Goal: Information Seeking & Learning: Learn about a topic

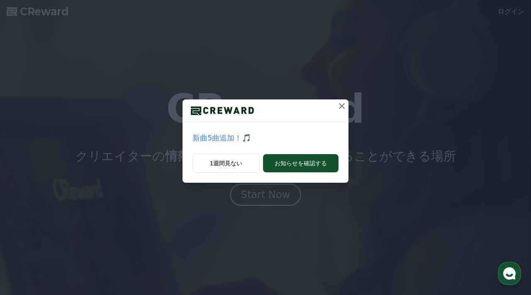
click at [341, 106] on icon at bounding box center [342, 106] width 6 height 6
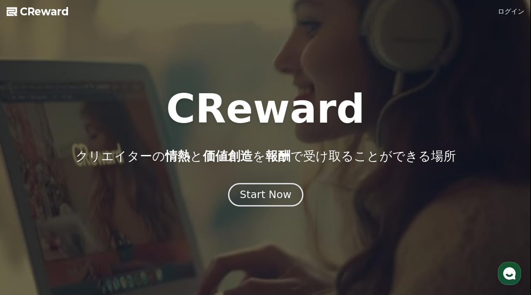
click at [279, 190] on div "Start Now" at bounding box center [265, 195] width 51 height 14
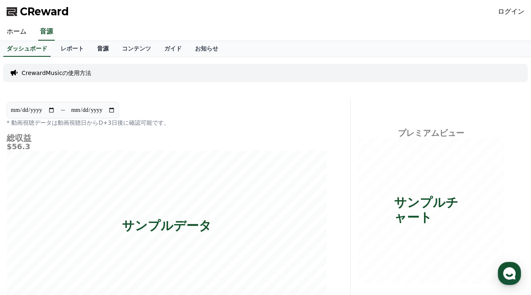
click at [105, 49] on link "音源" at bounding box center [102, 49] width 25 height 16
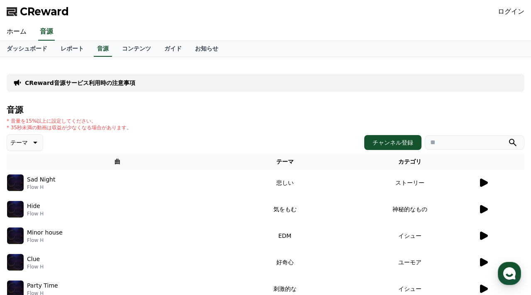
click at [33, 144] on icon at bounding box center [34, 143] width 10 height 10
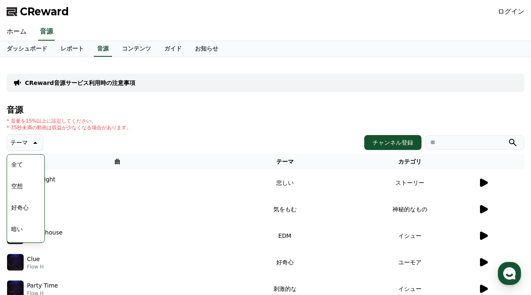
click at [24, 160] on button "全て" at bounding box center [17, 164] width 18 height 18
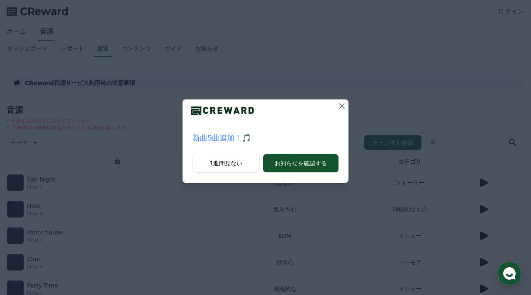
click at [340, 104] on icon at bounding box center [342, 106] width 6 height 6
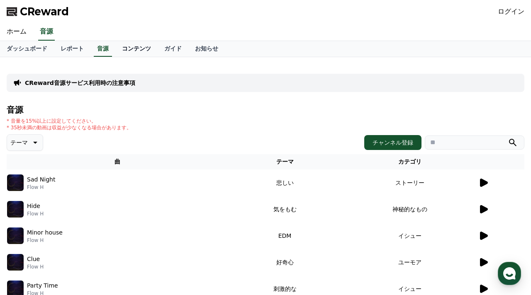
click at [140, 50] on link "コンテンツ" at bounding box center [136, 49] width 42 height 16
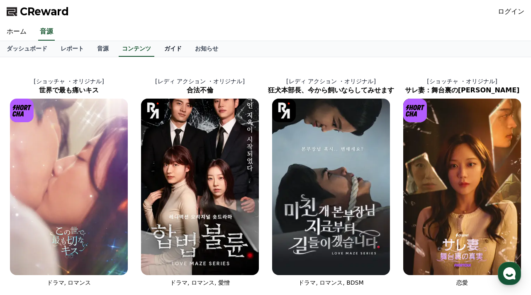
click at [172, 48] on link "ガイド" at bounding box center [173, 49] width 31 height 16
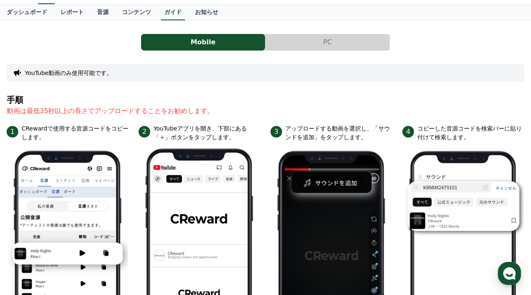
scroll to position [36, 0]
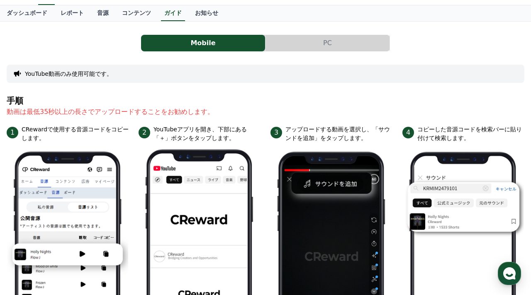
click at [352, 48] on button "PC" at bounding box center [327, 43] width 124 height 17
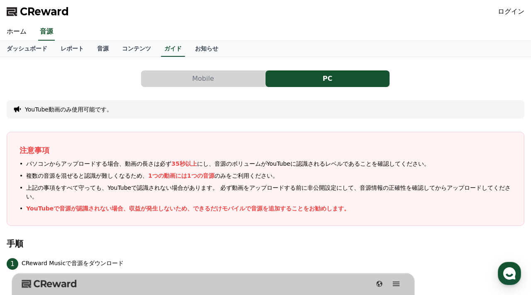
click at [203, 82] on button "Mobile" at bounding box center [203, 78] width 124 height 17
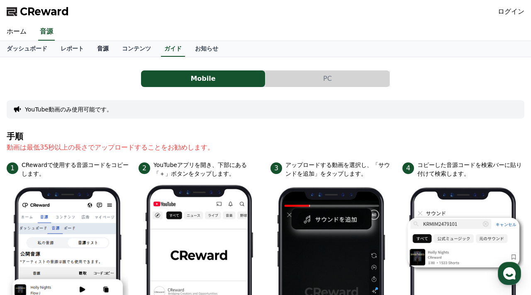
click at [100, 46] on link "音源" at bounding box center [102, 49] width 25 height 16
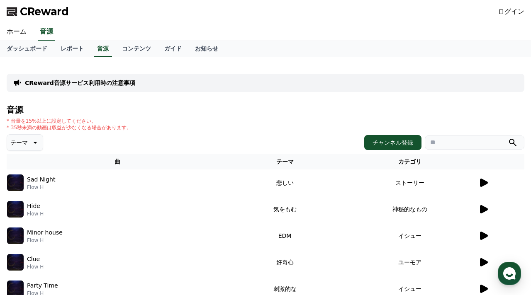
click at [482, 182] on icon at bounding box center [484, 183] width 8 height 8
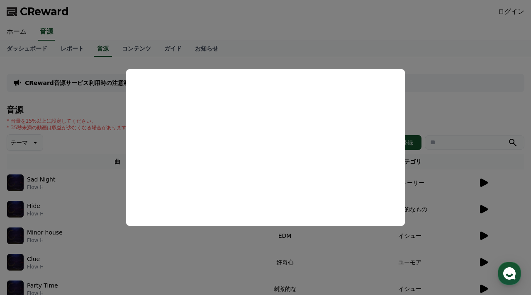
click at [67, 210] on button "close modal" at bounding box center [265, 147] width 531 height 295
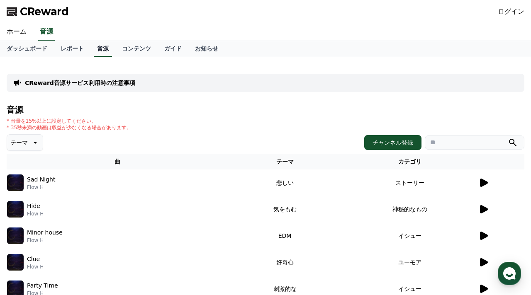
click at [101, 50] on link "音源" at bounding box center [103, 49] width 18 height 16
click at [441, 144] on input "search" at bounding box center [473, 143] width 99 height 14
click at [507, 138] on button "submit" at bounding box center [512, 143] width 10 height 10
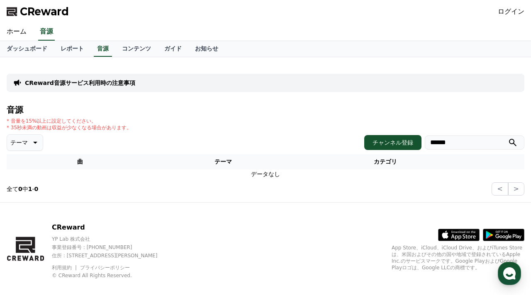
click at [487, 142] on input "******" at bounding box center [473, 143] width 99 height 14
type input "*"
type input "***"
click at [511, 140] on icon "submit" at bounding box center [512, 143] width 10 height 10
click at [27, 144] on button "テーマ" at bounding box center [25, 142] width 36 height 17
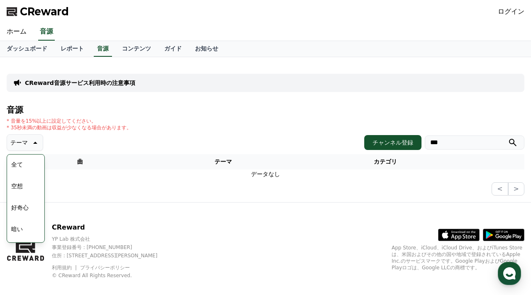
click at [21, 208] on button "好奇心" at bounding box center [20, 208] width 24 height 18
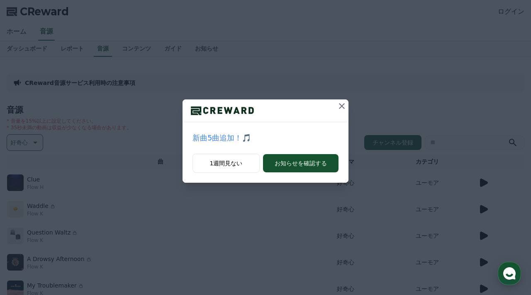
click at [342, 105] on icon at bounding box center [342, 106] width 6 height 6
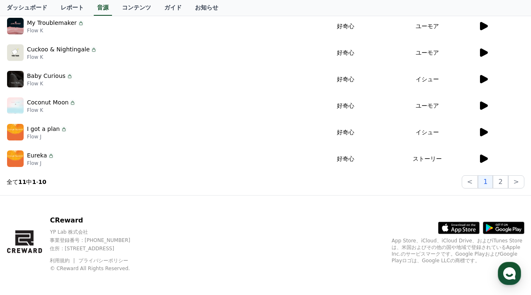
scroll to position [262, 0]
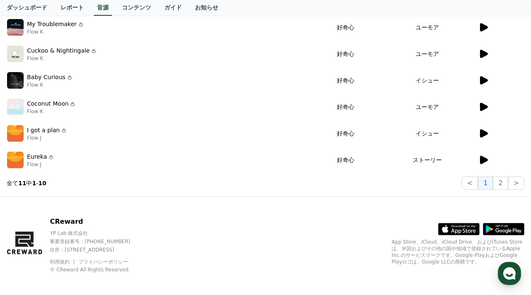
click at [483, 156] on icon at bounding box center [483, 160] width 10 height 10
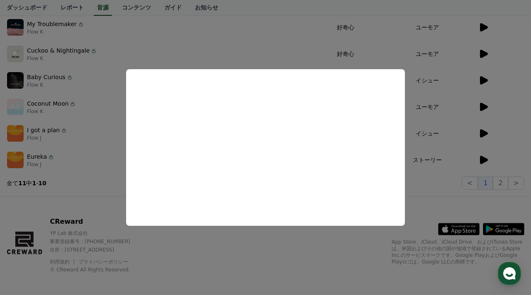
click at [106, 102] on button "close modal" at bounding box center [265, 147] width 531 height 295
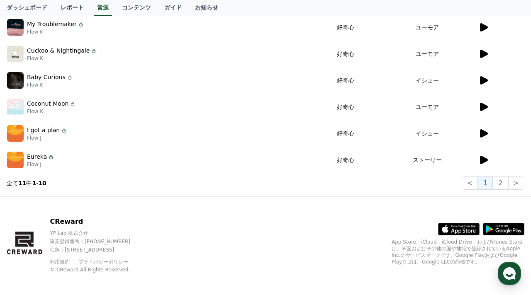
click at [480, 133] on icon at bounding box center [484, 133] width 8 height 8
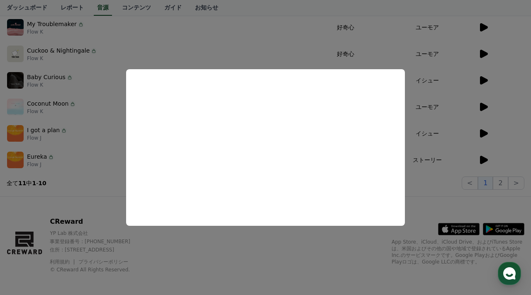
click at [98, 164] on button "close modal" at bounding box center [265, 147] width 531 height 295
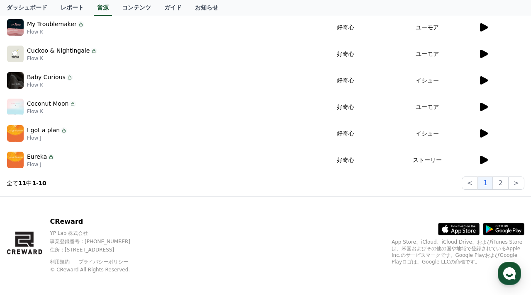
click at [482, 106] on icon at bounding box center [484, 107] width 8 height 8
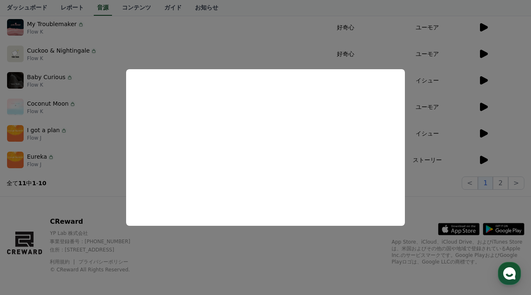
click at [102, 111] on button "close modal" at bounding box center [265, 147] width 531 height 295
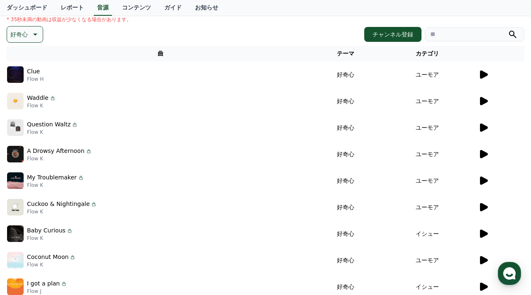
scroll to position [109, 0]
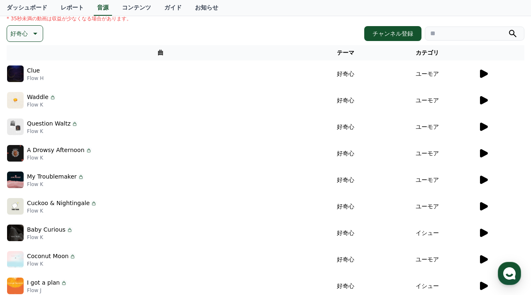
click at [34, 36] on icon at bounding box center [34, 34] width 10 height 10
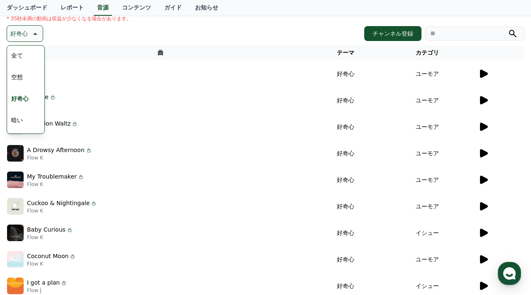
click at [24, 76] on button "空想" at bounding box center [17, 77] width 18 height 18
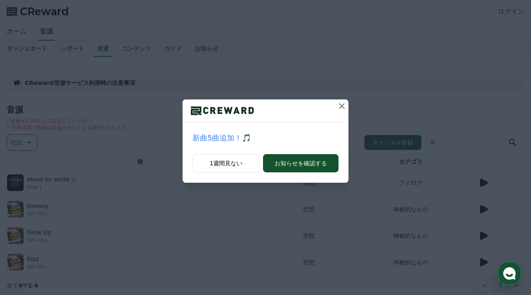
click at [341, 106] on icon at bounding box center [342, 106] width 6 height 6
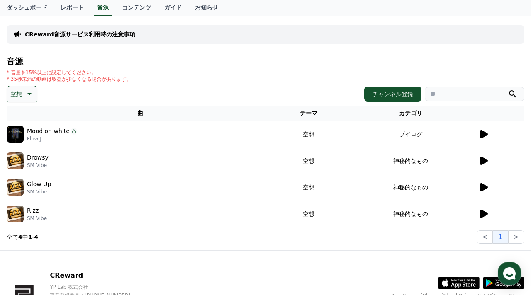
scroll to position [65, 0]
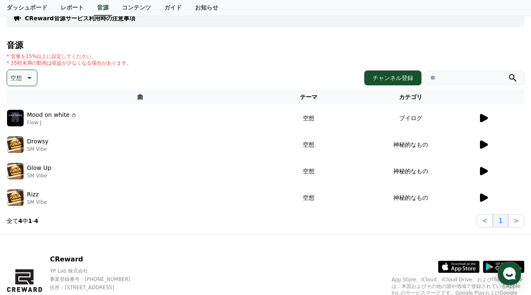
click at [482, 195] on icon at bounding box center [484, 198] width 8 height 8
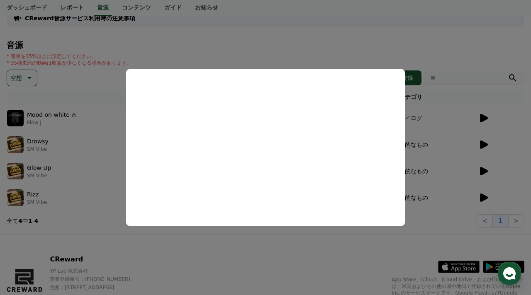
click at [107, 174] on button "close modal" at bounding box center [265, 147] width 531 height 295
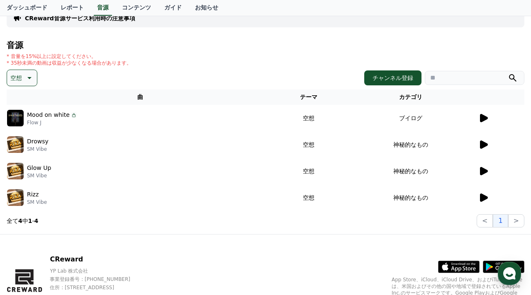
click at [480, 169] on icon at bounding box center [484, 171] width 8 height 8
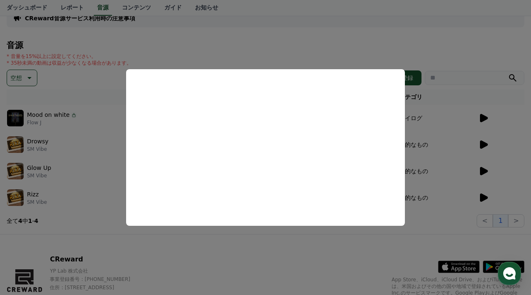
click at [185, 256] on button "close modal" at bounding box center [265, 147] width 531 height 295
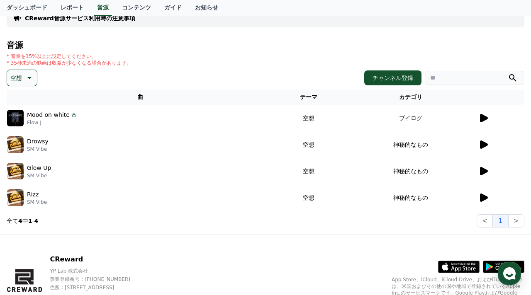
click at [482, 143] on icon at bounding box center [484, 145] width 8 height 8
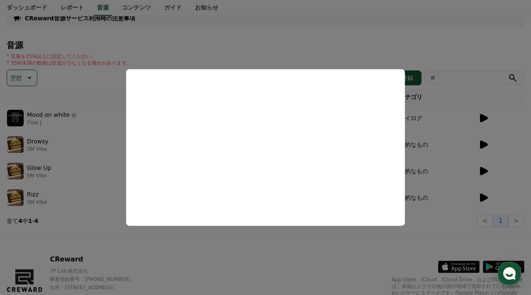
click at [227, 233] on button "close modal" at bounding box center [265, 147] width 531 height 295
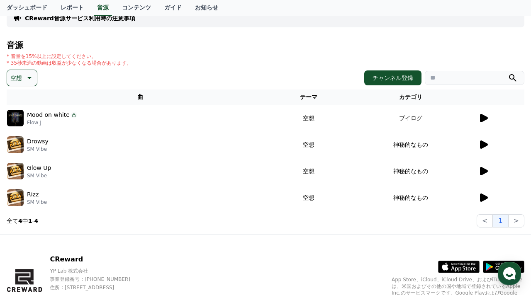
click at [482, 118] on icon at bounding box center [484, 118] width 8 height 8
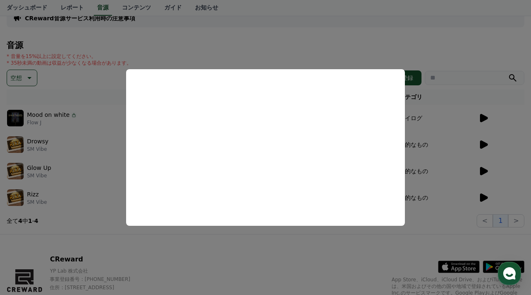
click at [98, 204] on button "close modal" at bounding box center [265, 147] width 531 height 295
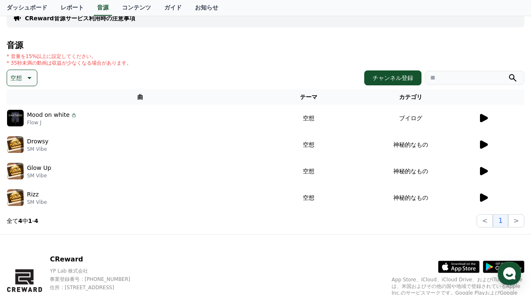
click at [29, 75] on icon at bounding box center [29, 78] width 10 height 10
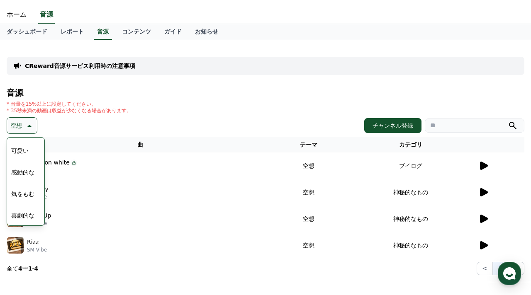
scroll to position [17, 0]
click at [18, 146] on button "可愛い" at bounding box center [20, 150] width 24 height 18
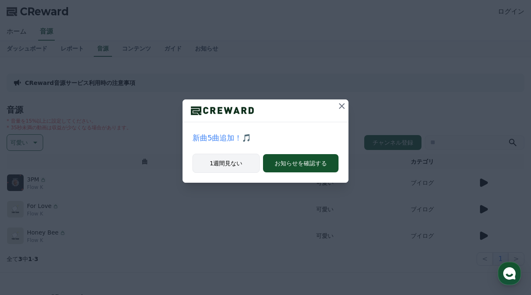
click at [227, 161] on button "1週間見ない" at bounding box center [225, 163] width 67 height 19
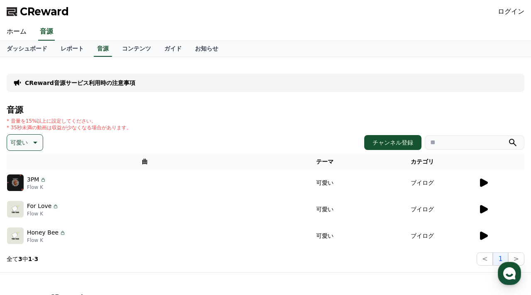
click at [484, 182] on icon at bounding box center [484, 183] width 8 height 8
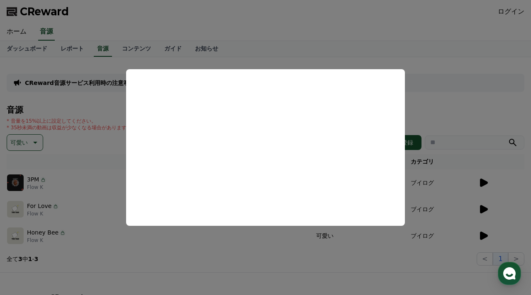
click at [139, 251] on button "close modal" at bounding box center [265, 147] width 531 height 295
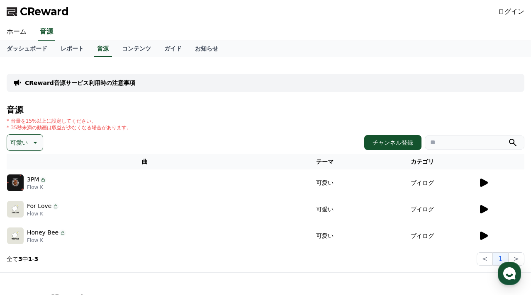
click at [483, 207] on icon at bounding box center [484, 209] width 8 height 8
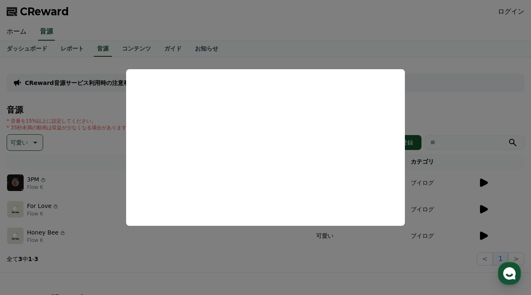
click at [95, 219] on button "close modal" at bounding box center [265, 147] width 531 height 295
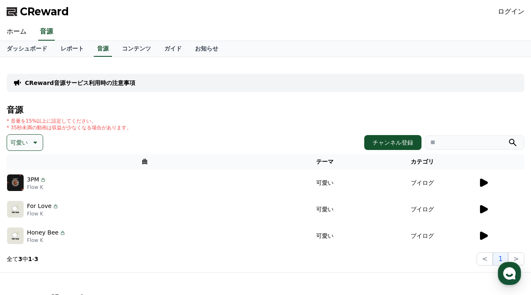
click at [482, 208] on icon at bounding box center [484, 209] width 8 height 8
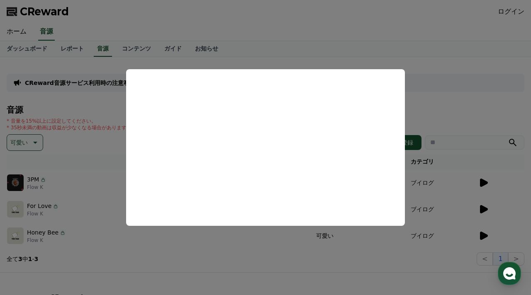
click at [90, 256] on button "close modal" at bounding box center [265, 147] width 531 height 295
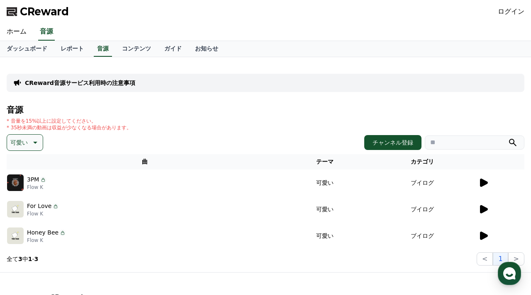
click at [480, 236] on icon at bounding box center [484, 236] width 8 height 8
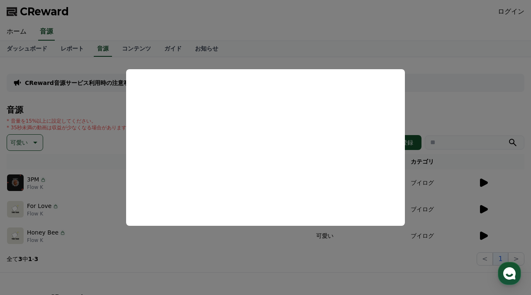
click at [33, 141] on button "close modal" at bounding box center [265, 147] width 531 height 295
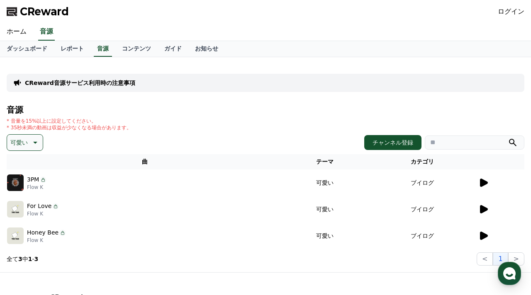
click at [33, 141] on icon at bounding box center [34, 143] width 10 height 10
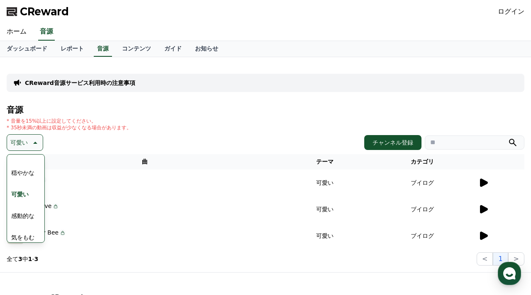
scroll to position [315, 0]
click at [16, 213] on button "感動的な" at bounding box center [23, 215] width 30 height 18
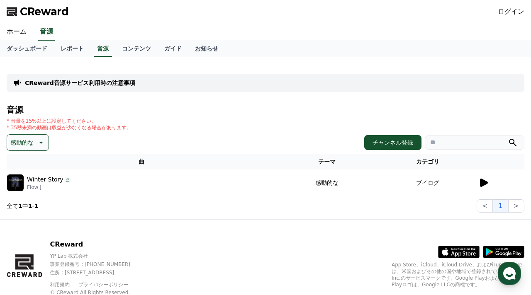
click at [483, 179] on icon at bounding box center [483, 183] width 10 height 10
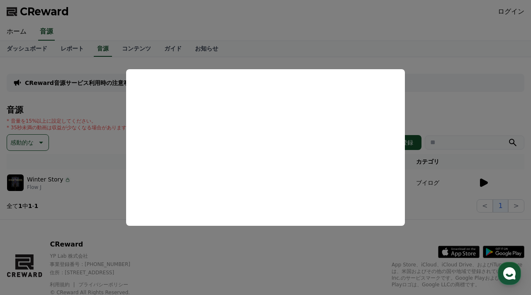
click at [85, 208] on button "close modal" at bounding box center [265, 147] width 531 height 295
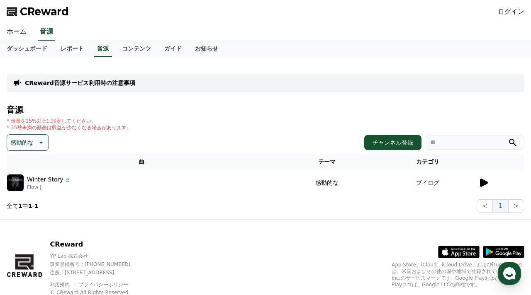
click at [39, 142] on icon at bounding box center [41, 143] width 4 height 2
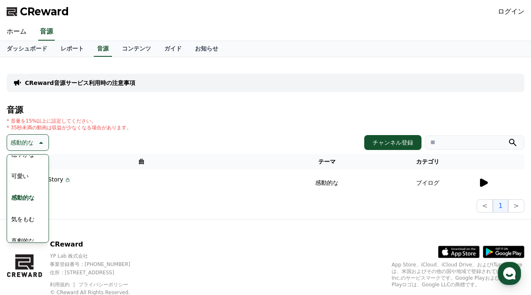
scroll to position [342, 0]
click at [20, 230] on button "喜劇的な" at bounding box center [23, 232] width 30 height 18
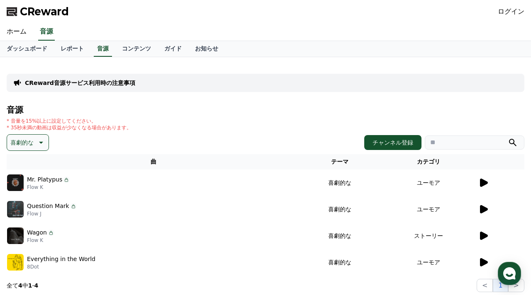
click at [482, 180] on icon at bounding box center [484, 183] width 8 height 8
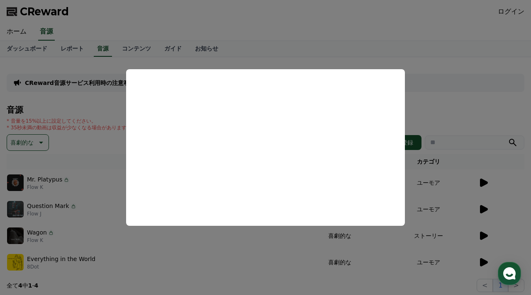
click at [196, 279] on button "close modal" at bounding box center [265, 147] width 531 height 295
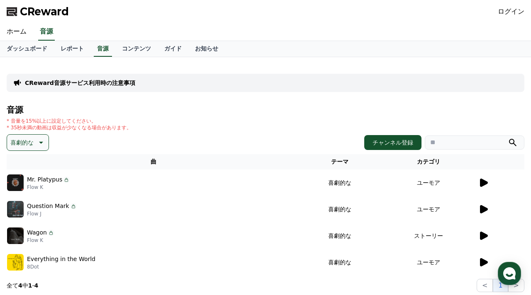
click at [482, 206] on icon at bounding box center [484, 209] width 8 height 8
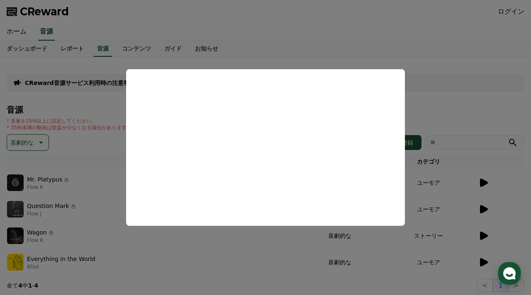
click at [482, 230] on button "close modal" at bounding box center [265, 147] width 531 height 295
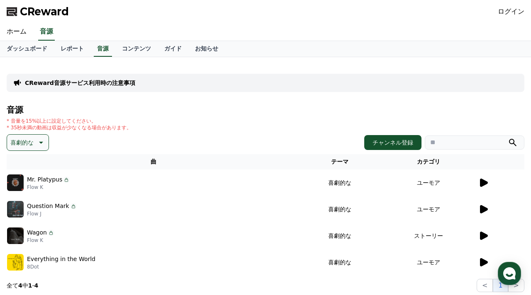
click at [484, 233] on icon at bounding box center [484, 236] width 8 height 8
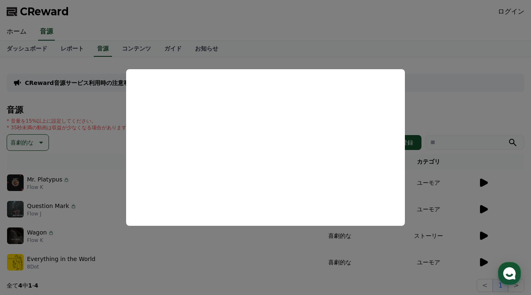
click at [258, 248] on button "close modal" at bounding box center [265, 147] width 531 height 295
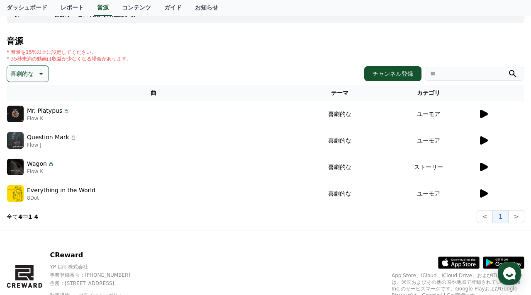
scroll to position [70, 0]
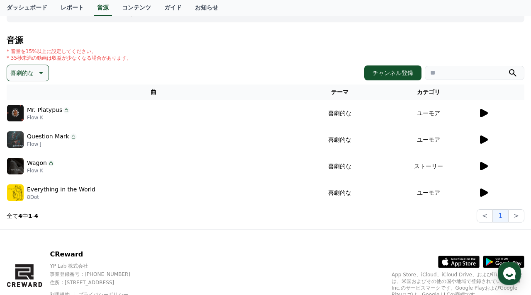
click at [482, 189] on icon at bounding box center [483, 193] width 10 height 10
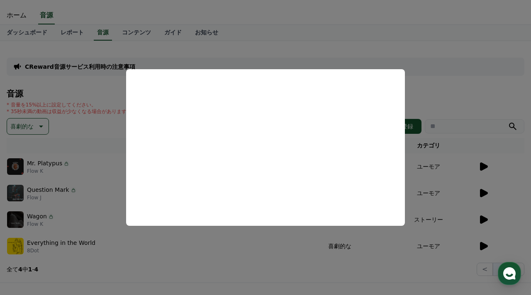
scroll to position [0, 0]
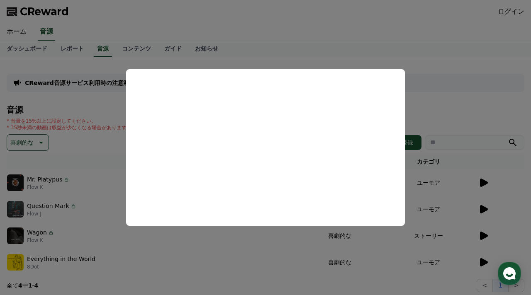
click at [41, 142] on button "close modal" at bounding box center [265, 147] width 531 height 295
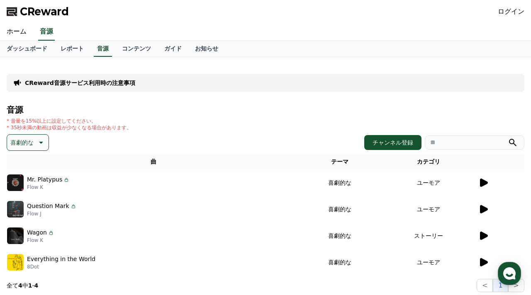
click at [41, 142] on icon at bounding box center [41, 143] width 4 height 2
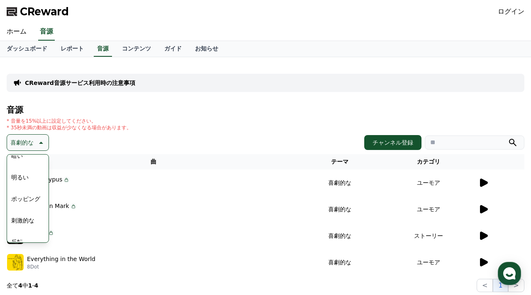
scroll to position [82, 0]
click at [26, 191] on button "ポッピング" at bounding box center [26, 191] width 36 height 18
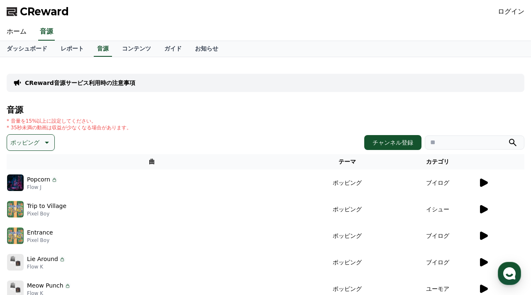
click at [483, 181] on icon at bounding box center [484, 183] width 8 height 8
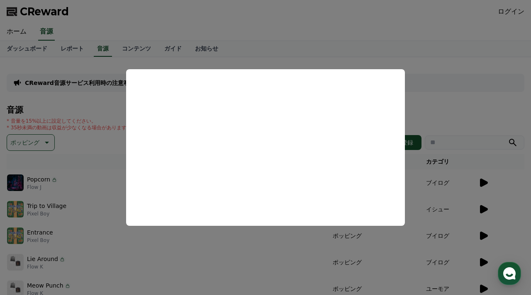
click at [78, 213] on button "close modal" at bounding box center [265, 147] width 531 height 295
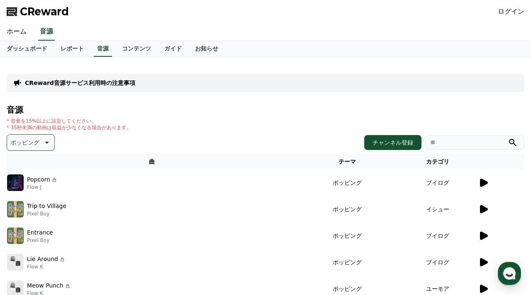
click at [78, 211] on div "Trip to Village Pixel Boy" at bounding box center [152, 209] width 290 height 17
click at [484, 207] on icon at bounding box center [484, 209] width 8 height 8
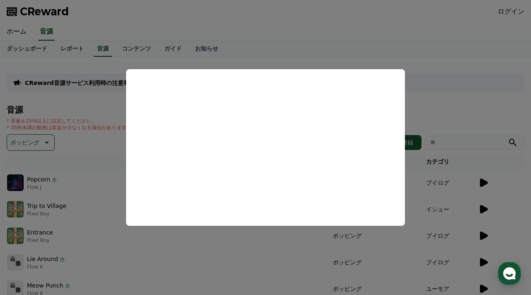
click at [89, 231] on button "close modal" at bounding box center [265, 147] width 531 height 295
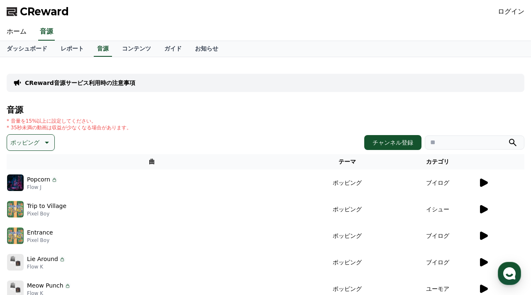
click at [89, 235] on div "Entrance Pixel Boy" at bounding box center [152, 236] width 290 height 17
click at [481, 235] on icon at bounding box center [484, 236] width 8 height 8
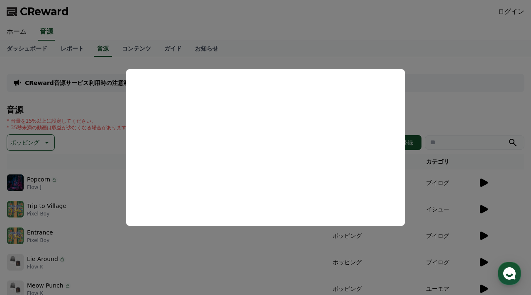
click at [240, 253] on button "close modal" at bounding box center [265, 147] width 531 height 295
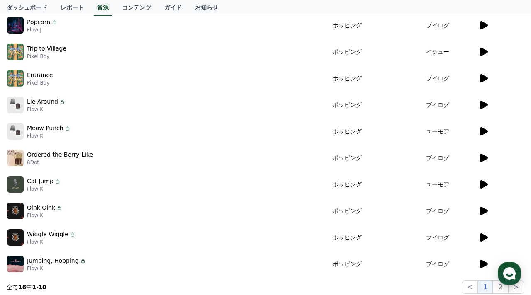
scroll to position [161, 0]
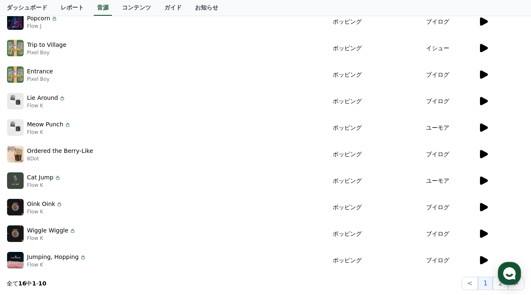
click at [480, 184] on icon at bounding box center [484, 181] width 8 height 8
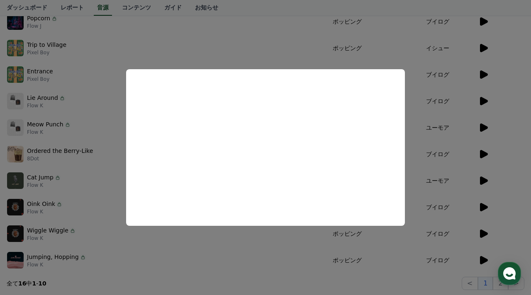
click at [223, 260] on button "close modal" at bounding box center [265, 147] width 531 height 295
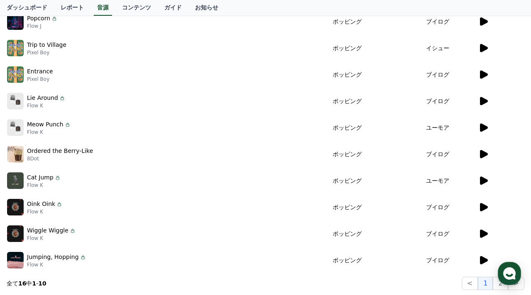
click at [482, 206] on icon at bounding box center [484, 207] width 8 height 8
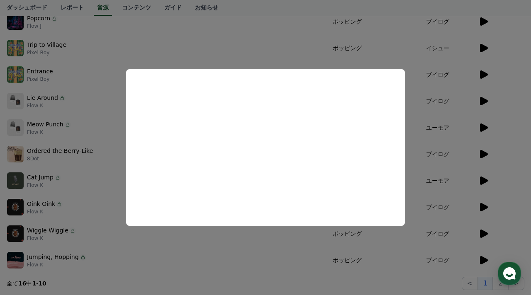
click at [243, 250] on button "close modal" at bounding box center [265, 147] width 531 height 295
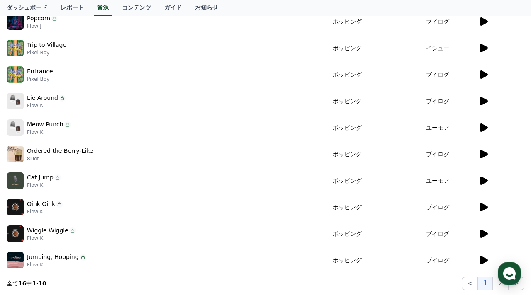
click at [482, 232] on icon at bounding box center [484, 234] width 8 height 8
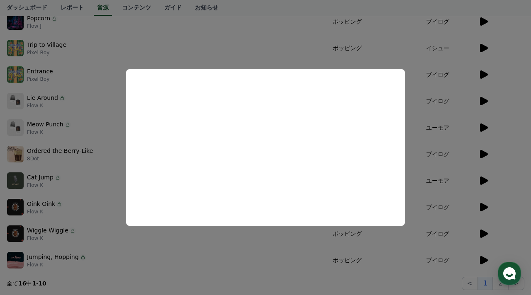
click at [190, 242] on button "close modal" at bounding box center [265, 147] width 531 height 295
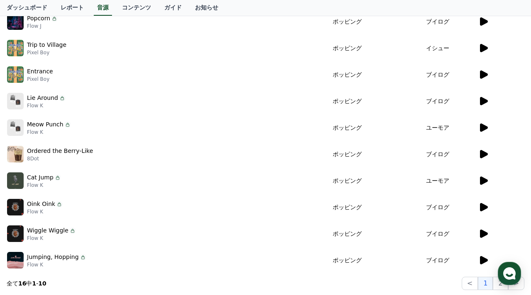
click at [483, 258] on icon at bounding box center [484, 260] width 8 height 8
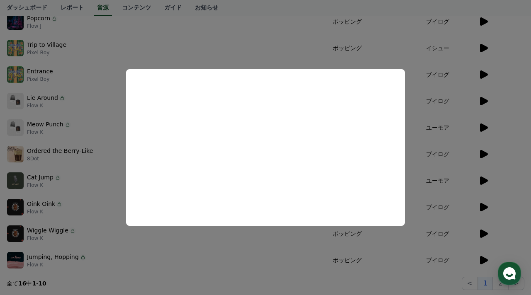
click at [138, 255] on button "close modal" at bounding box center [265, 147] width 531 height 295
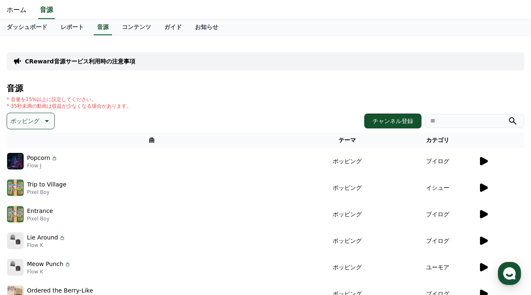
scroll to position [0, 0]
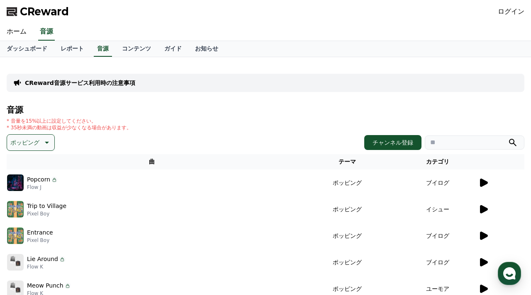
click at [40, 141] on button "ポッピング" at bounding box center [31, 142] width 48 height 17
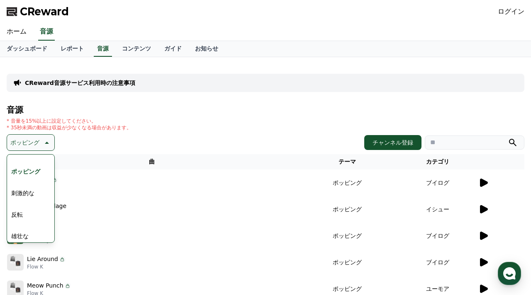
scroll to position [105, 0]
click at [24, 189] on button "刺激的な" at bounding box center [23, 189] width 30 height 18
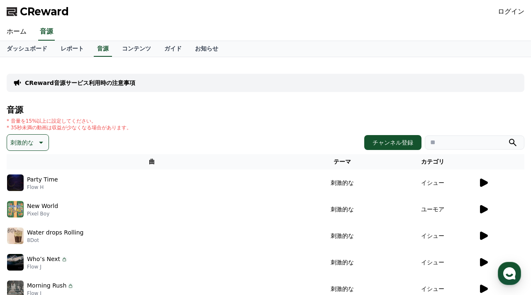
click at [482, 183] on icon at bounding box center [484, 183] width 8 height 8
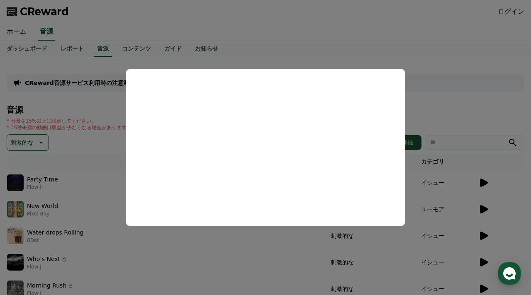
click at [226, 250] on button "close modal" at bounding box center [265, 147] width 531 height 295
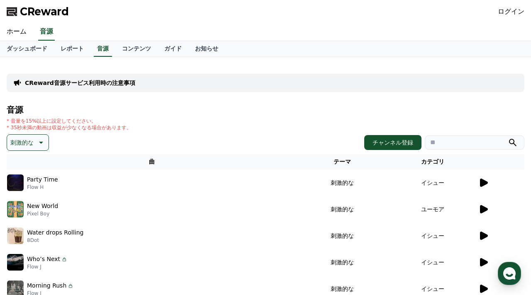
click at [482, 207] on icon at bounding box center [484, 209] width 8 height 8
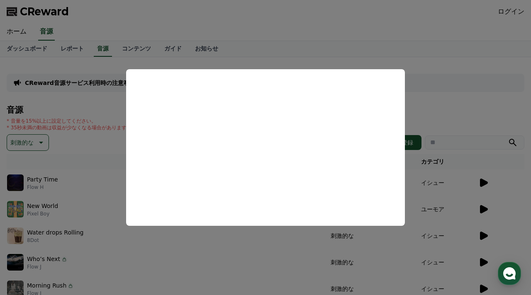
click at [211, 279] on button "close modal" at bounding box center [265, 147] width 531 height 295
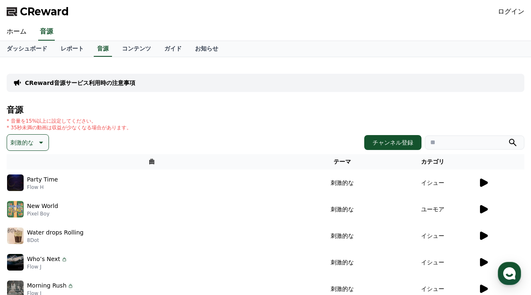
click at [482, 237] on icon at bounding box center [484, 236] width 8 height 8
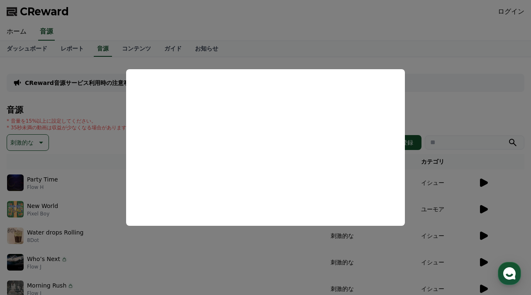
click at [193, 255] on button "close modal" at bounding box center [265, 147] width 531 height 295
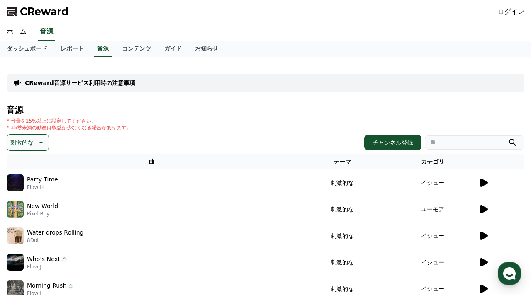
click at [191, 259] on div "Who’s Next Flow J" at bounding box center [151, 262] width 289 height 17
click at [482, 259] on icon at bounding box center [483, 262] width 10 height 10
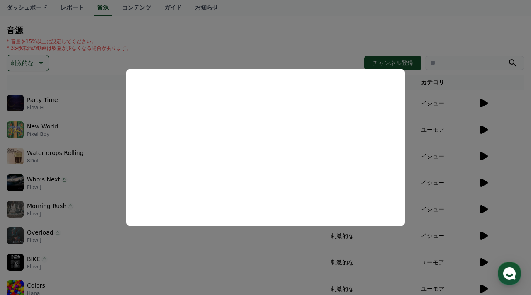
scroll to position [98, 0]
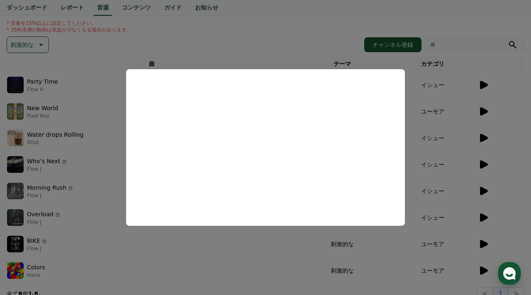
click at [82, 188] on button "close modal" at bounding box center [265, 147] width 531 height 295
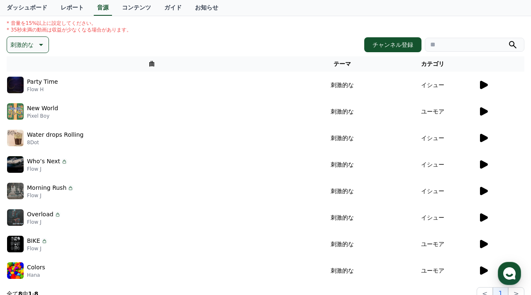
click at [82, 188] on div "Morning Rush Flow J" at bounding box center [151, 191] width 289 height 17
click at [482, 191] on icon at bounding box center [484, 191] width 8 height 8
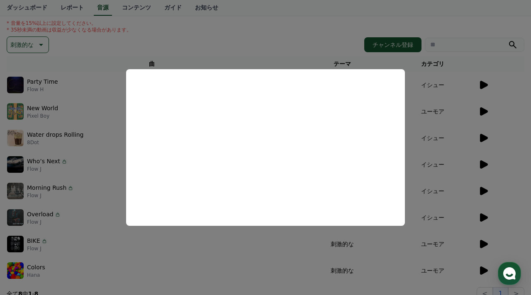
click at [204, 248] on button "close modal" at bounding box center [265, 147] width 531 height 295
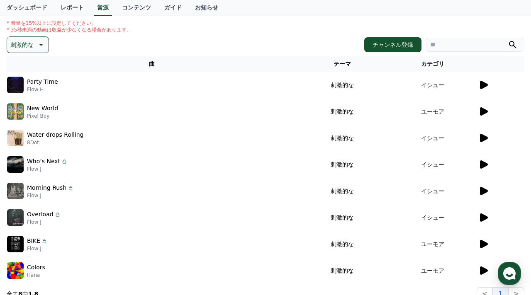
click at [483, 216] on icon at bounding box center [484, 217] width 8 height 8
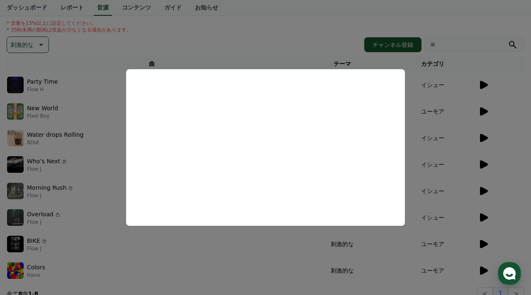
click at [251, 254] on button "close modal" at bounding box center [265, 147] width 531 height 295
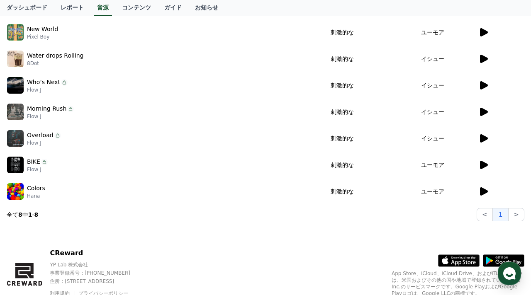
scroll to position [177, 0]
click at [483, 189] on icon at bounding box center [484, 192] width 8 height 8
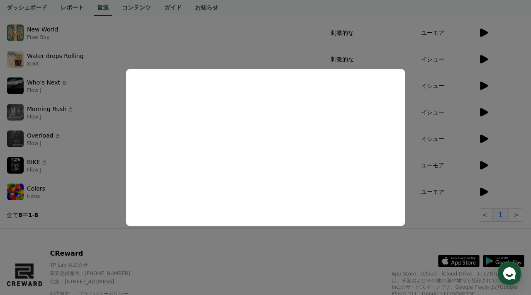
click at [483, 189] on button "close modal" at bounding box center [265, 147] width 531 height 295
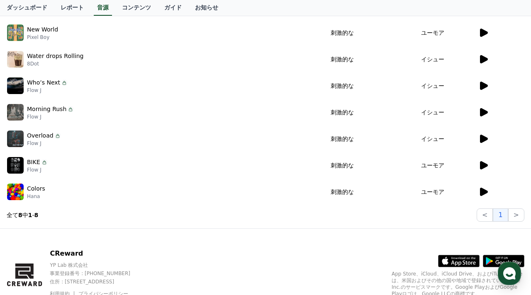
click at [484, 192] on icon at bounding box center [484, 192] width 8 height 8
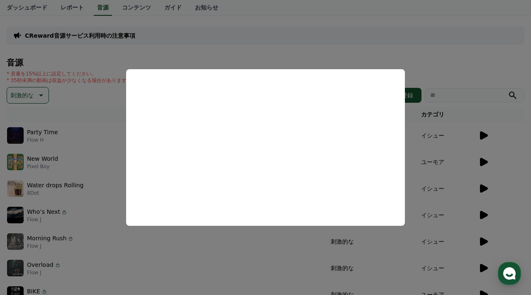
scroll to position [45, 0]
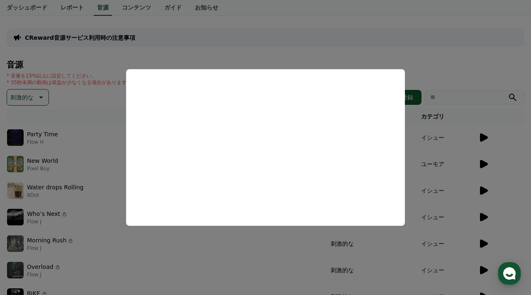
click at [41, 95] on button "close modal" at bounding box center [265, 147] width 531 height 295
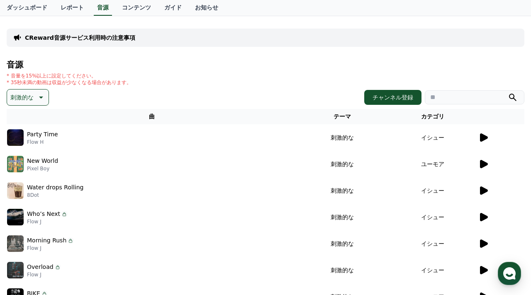
click at [41, 95] on icon at bounding box center [40, 97] width 10 height 10
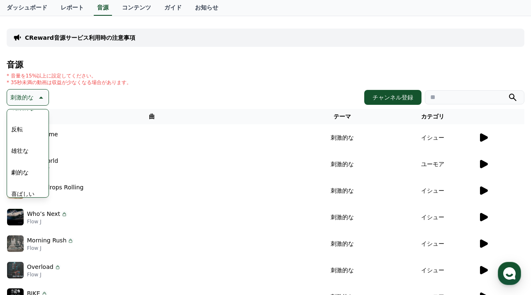
scroll to position [143, 0]
click at [23, 146] on button "雄壮な" at bounding box center [20, 148] width 24 height 18
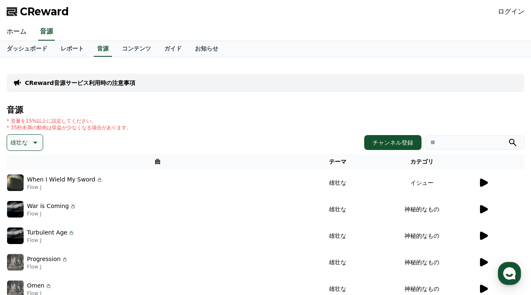
click at [480, 208] on icon at bounding box center [484, 209] width 8 height 8
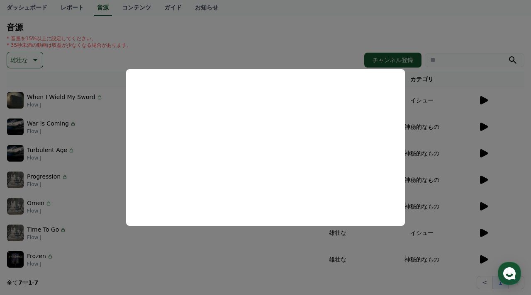
scroll to position [80, 0]
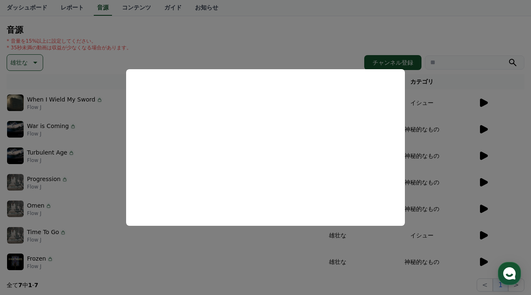
click at [60, 206] on button "close modal" at bounding box center [265, 147] width 531 height 295
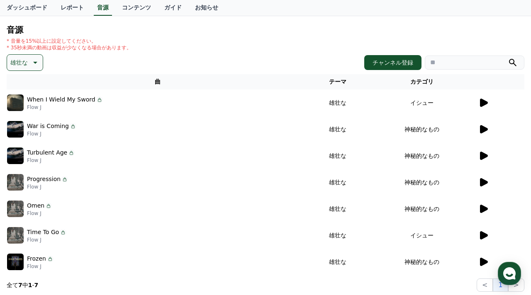
click at [482, 209] on icon at bounding box center [484, 209] width 8 height 8
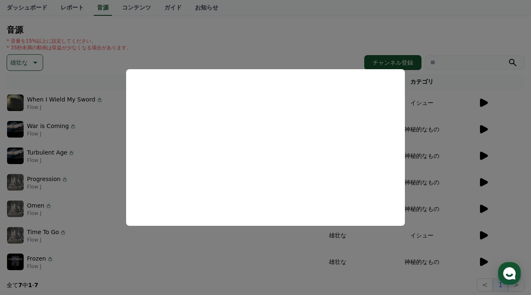
click at [218, 259] on button "close modal" at bounding box center [265, 147] width 531 height 295
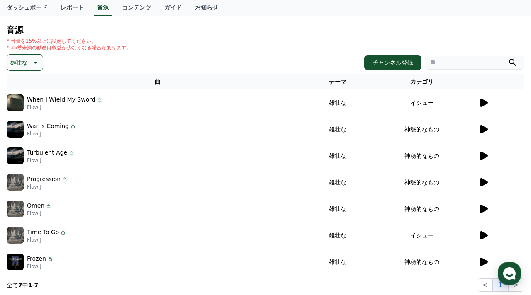
click at [483, 259] on icon at bounding box center [484, 262] width 8 height 8
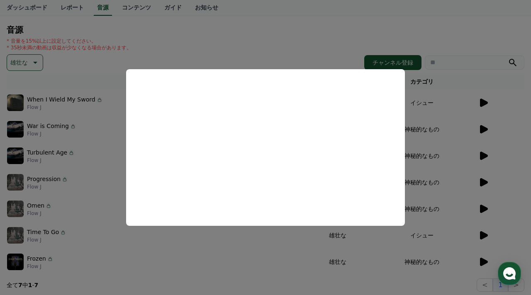
click at [38, 154] on button "close modal" at bounding box center [265, 147] width 531 height 295
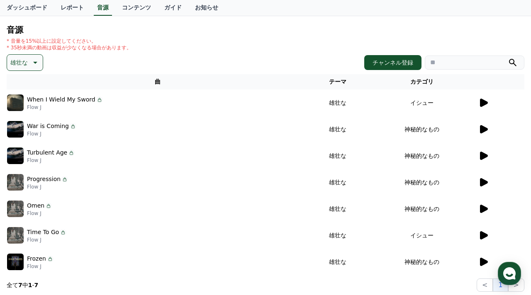
click at [32, 63] on icon at bounding box center [34, 63] width 10 height 10
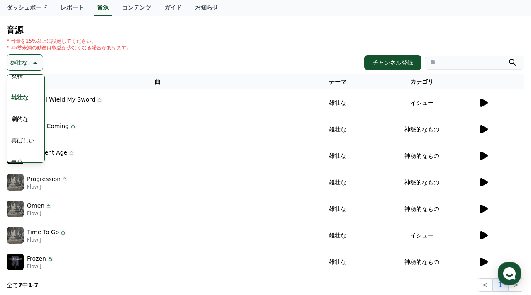
scroll to position [160, 0]
click at [23, 116] on button "劇的な" at bounding box center [20, 118] width 24 height 18
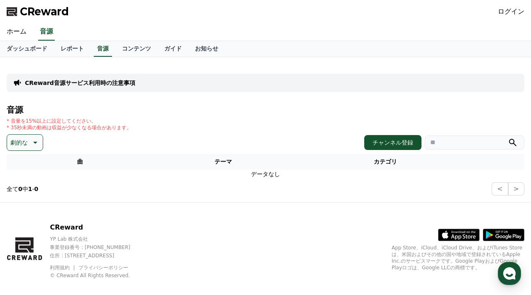
click at [28, 139] on button "劇的な" at bounding box center [25, 142] width 36 height 17
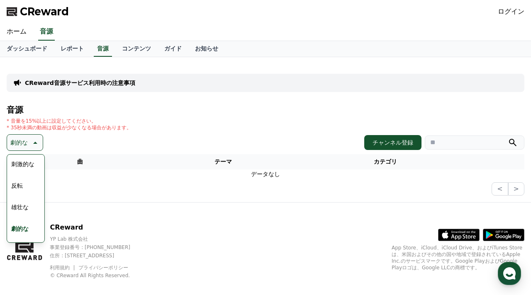
scroll to position [133, 0]
click at [19, 182] on button "反転" at bounding box center [17, 182] width 18 height 18
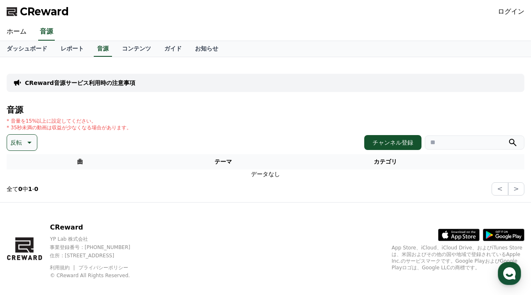
click at [24, 145] on icon at bounding box center [29, 143] width 10 height 10
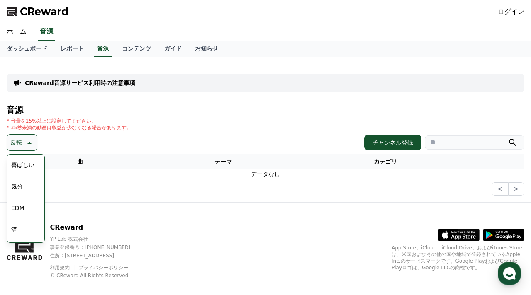
scroll to position [217, 0]
click at [17, 184] on button "気分" at bounding box center [17, 185] width 18 height 18
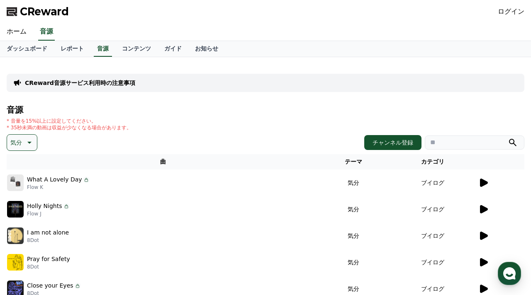
click at [483, 180] on icon at bounding box center [484, 183] width 8 height 8
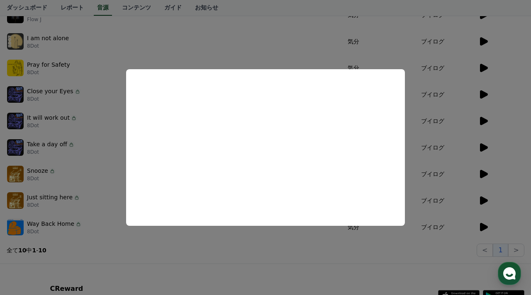
scroll to position [193, 0]
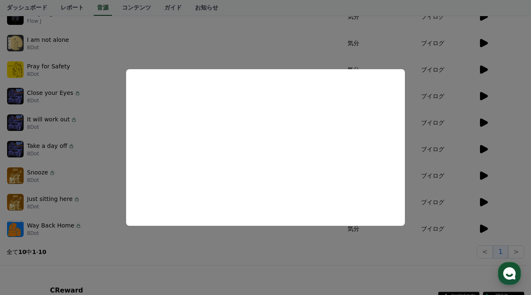
click at [65, 228] on button "close modal" at bounding box center [265, 147] width 531 height 295
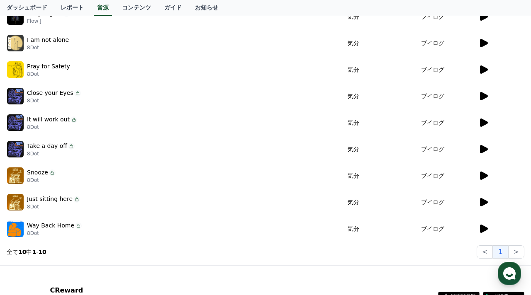
click at [483, 229] on icon at bounding box center [484, 229] width 8 height 8
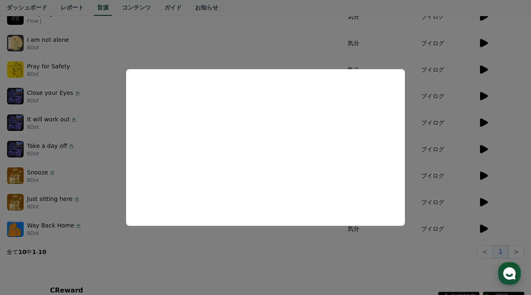
scroll to position [0, 0]
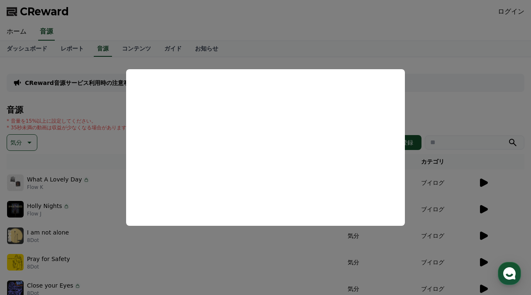
click at [26, 136] on button "close modal" at bounding box center [265, 147] width 531 height 295
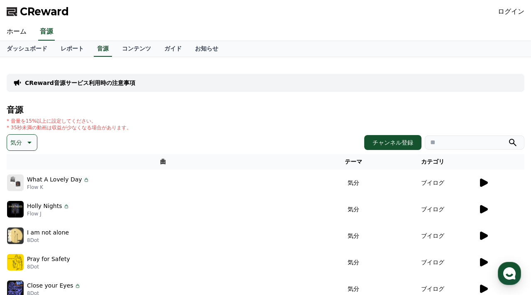
click at [26, 143] on icon at bounding box center [29, 143] width 10 height 10
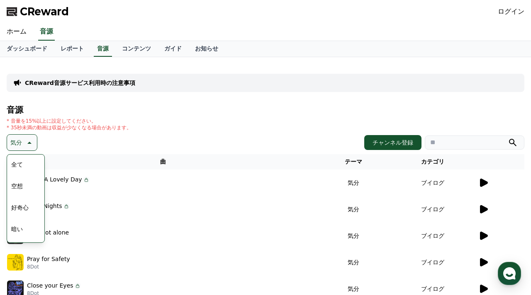
click at [21, 163] on button "全て" at bounding box center [17, 164] width 18 height 18
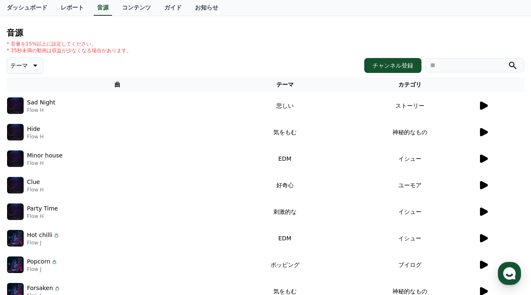
scroll to position [80, 0]
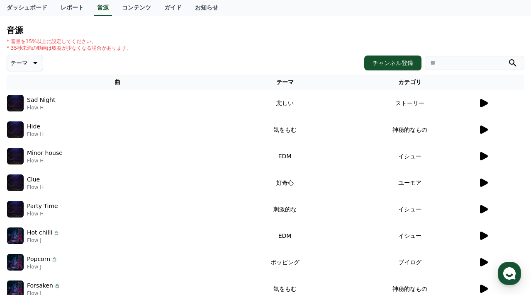
click at [280, 238] on td "EDM" at bounding box center [285, 236] width 114 height 27
click at [483, 233] on icon at bounding box center [483, 236] width 10 height 10
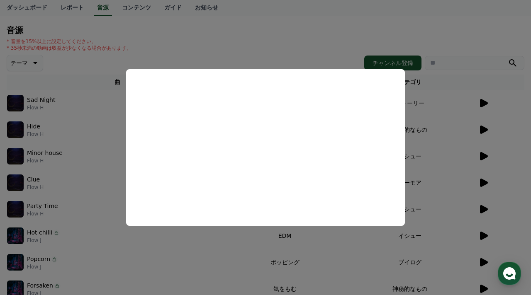
click at [179, 267] on button "close modal" at bounding box center [265, 147] width 531 height 295
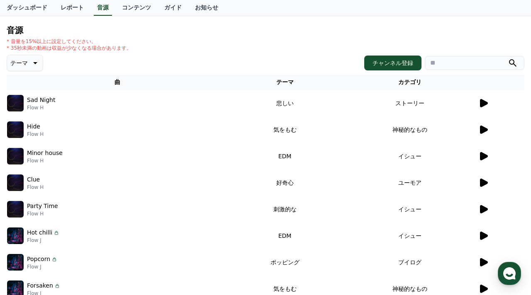
click at [482, 262] on icon at bounding box center [484, 262] width 8 height 8
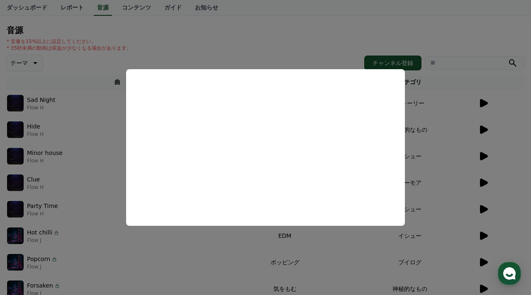
click at [212, 272] on button "close modal" at bounding box center [265, 147] width 531 height 295
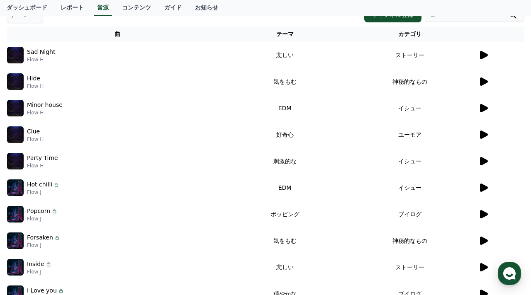
scroll to position [148, 0]
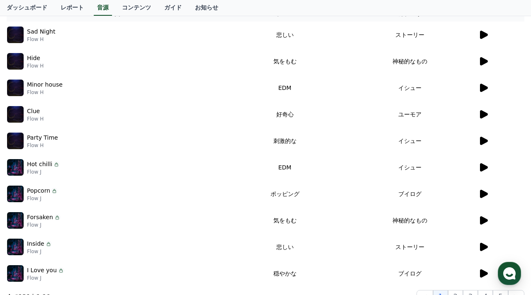
click at [483, 218] on icon at bounding box center [484, 220] width 8 height 8
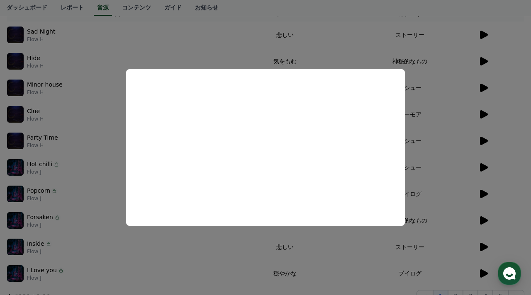
click at [221, 268] on button "close modal" at bounding box center [265, 147] width 531 height 295
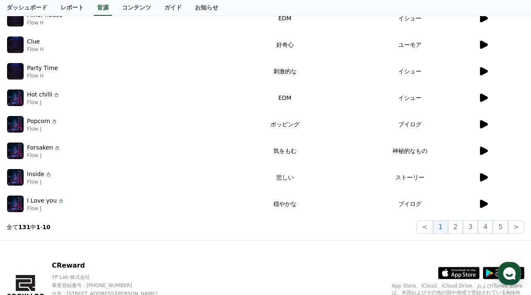
scroll to position [218, 0]
click at [484, 202] on icon at bounding box center [484, 203] width 8 height 8
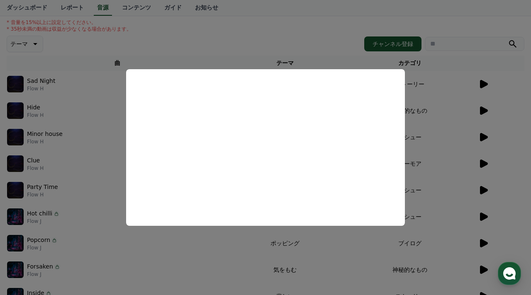
scroll to position [97, 0]
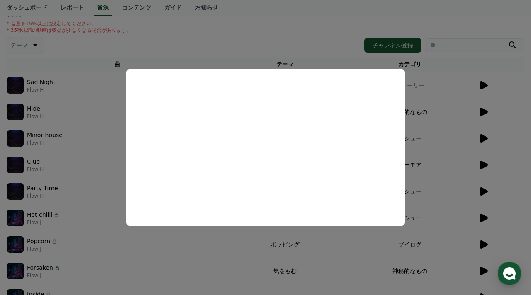
click at [64, 82] on button "close modal" at bounding box center [265, 147] width 531 height 295
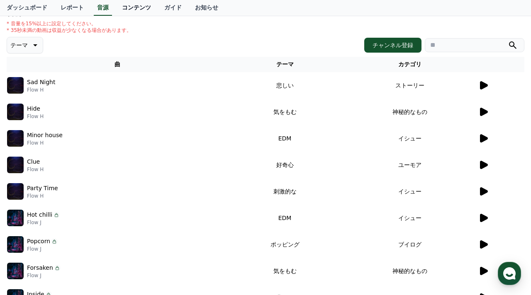
click at [141, 5] on link "コンテンツ" at bounding box center [136, 8] width 42 height 16
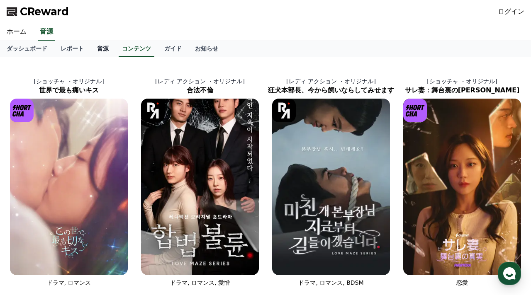
click at [98, 47] on link "音源" at bounding box center [102, 49] width 25 height 16
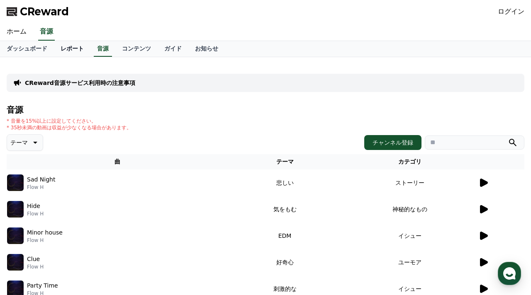
click at [71, 48] on link "レポート" at bounding box center [72, 49] width 36 height 16
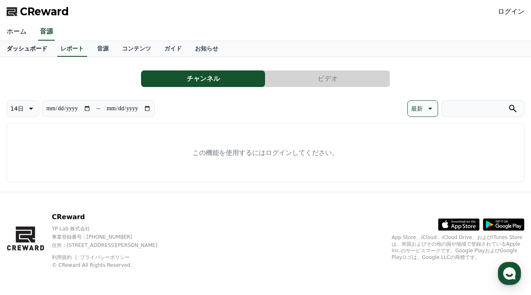
click at [39, 48] on link "ダッシュボード" at bounding box center [27, 49] width 54 height 16
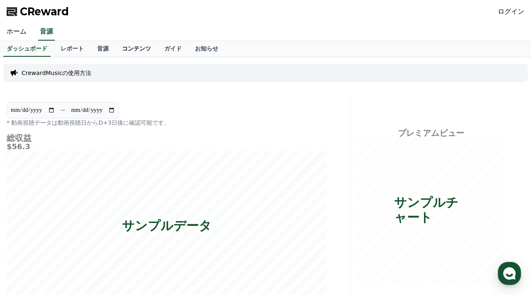
click at [136, 50] on link "コンテンツ" at bounding box center [136, 49] width 42 height 16
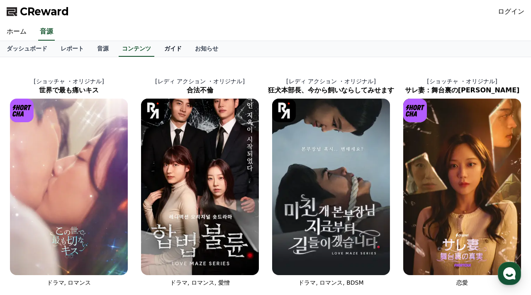
click at [173, 49] on link "ガイド" at bounding box center [173, 49] width 31 height 16
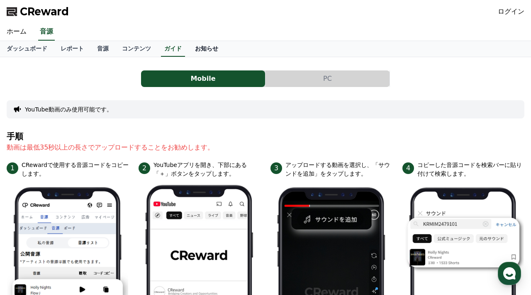
click at [206, 48] on link "お知らせ" at bounding box center [206, 49] width 36 height 16
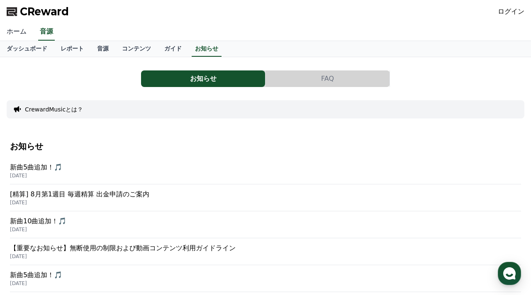
click at [16, 28] on link "ホーム" at bounding box center [16, 31] width 33 height 17
